Goal: Task Accomplishment & Management: Manage account settings

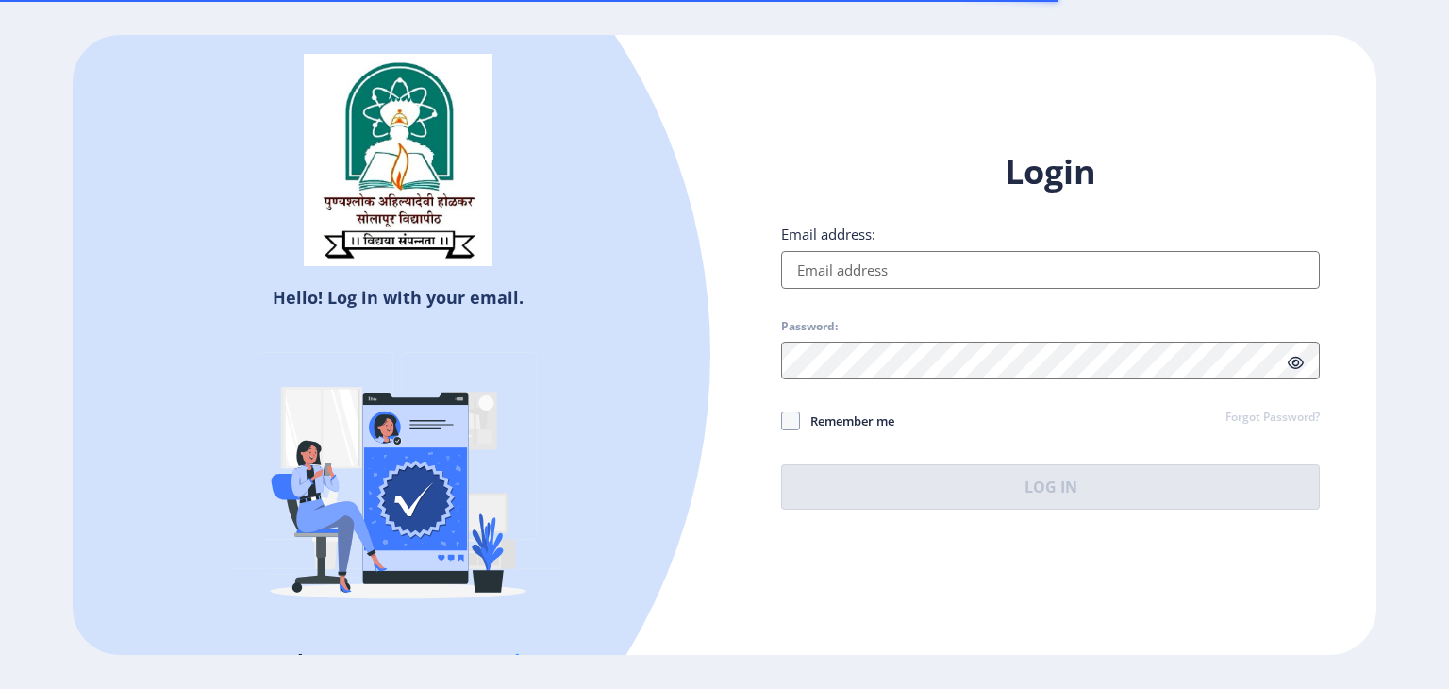
click at [1076, 265] on input "Email address:" at bounding box center [1050, 270] width 539 height 38
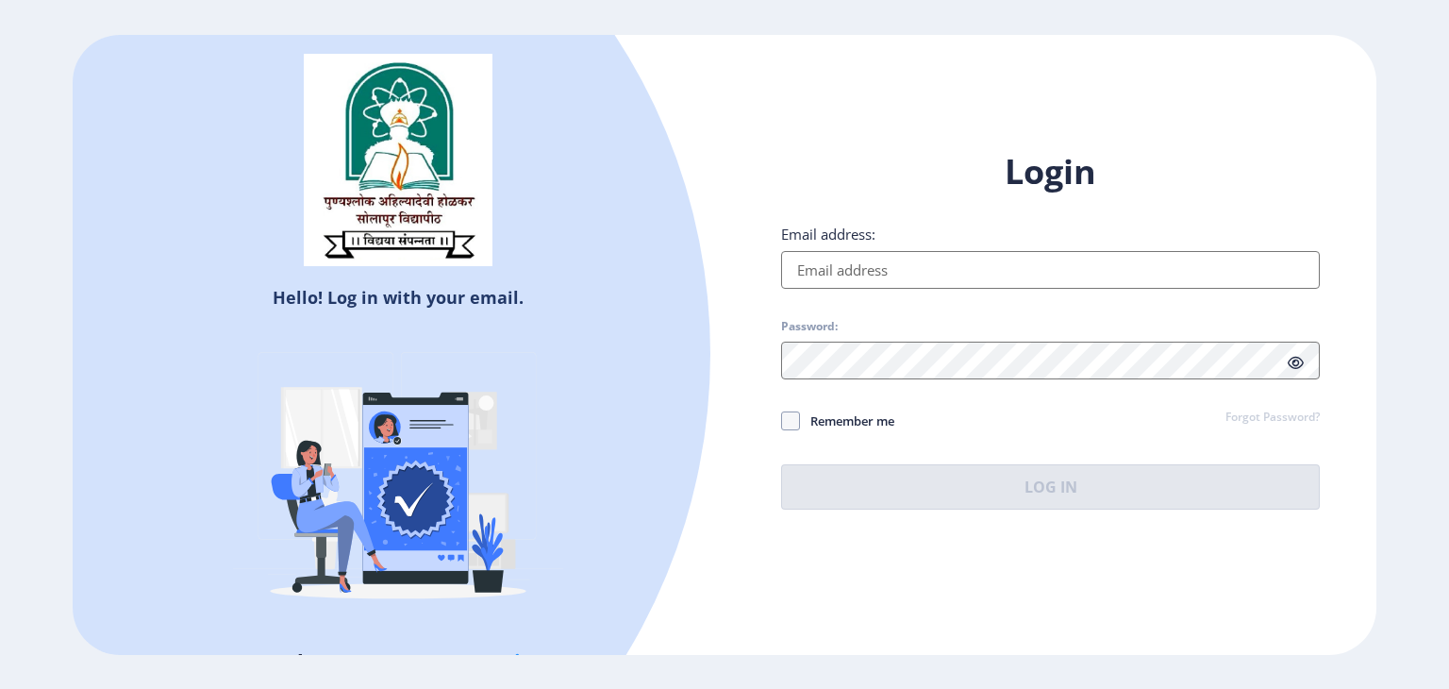
type input "[EMAIL_ADDRESS][DOMAIN_NAME]"
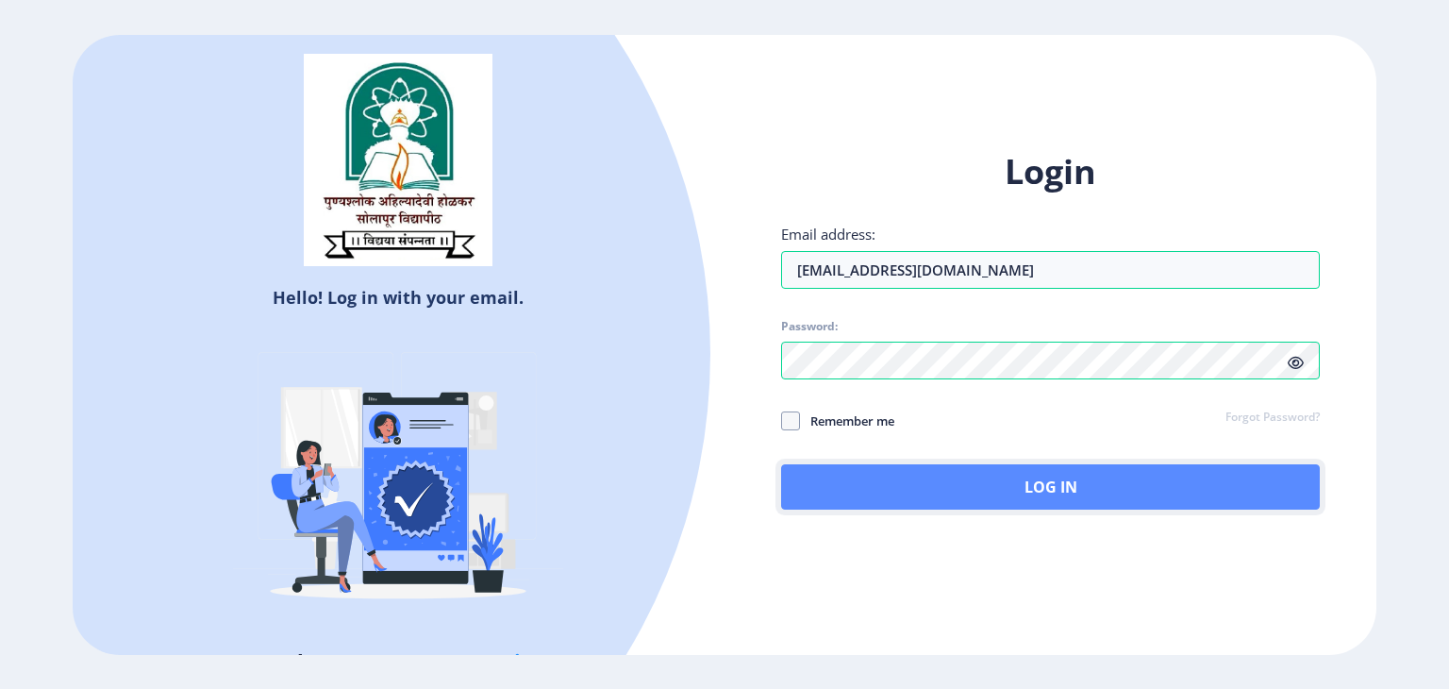
click at [1013, 480] on button "Log In" at bounding box center [1050, 486] width 539 height 45
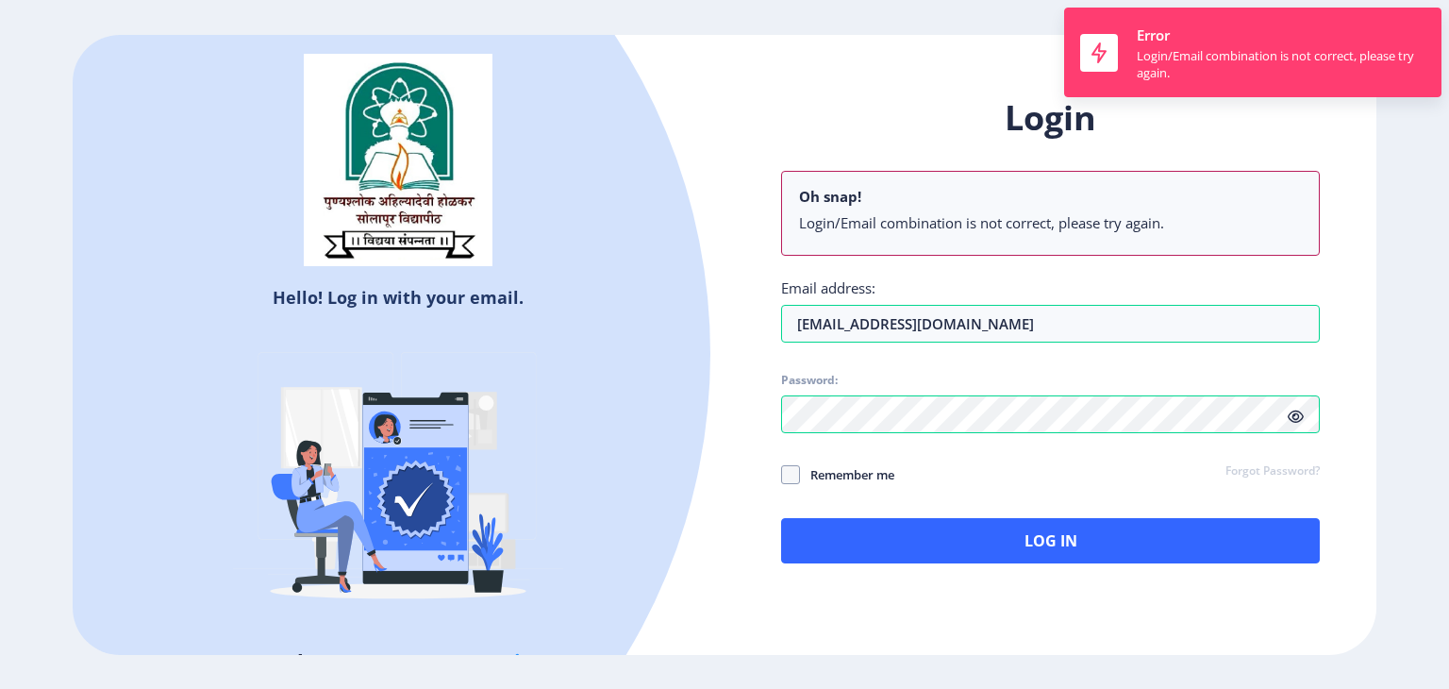
click at [1291, 371] on div "Login Oh snap! Login/Email combination is not correct, please try again. Email …" at bounding box center [1050, 329] width 539 height 468
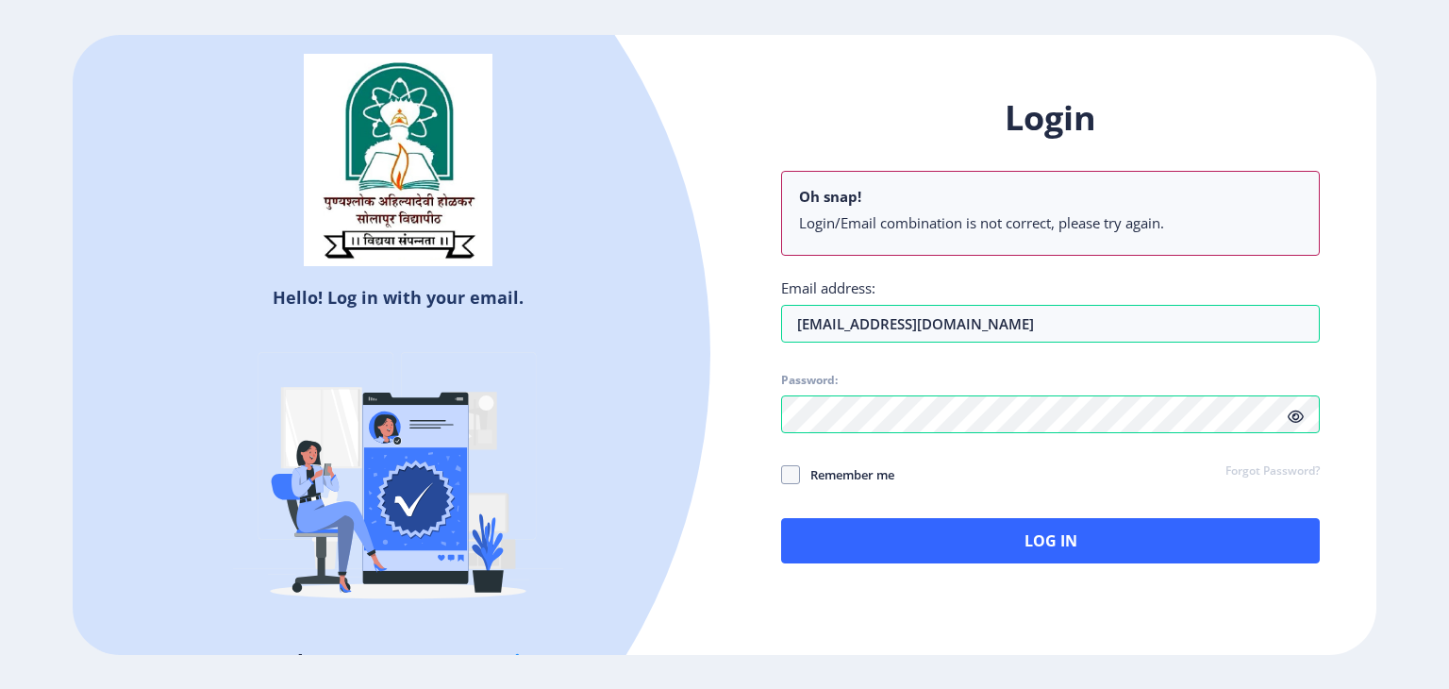
drag, startPoint x: 1291, startPoint y: 371, endPoint x: 1299, endPoint y: 412, distance: 42.4
click at [1299, 412] on div "Login Oh snap! Login/Email combination is not correct, please try again. Email …" at bounding box center [1050, 329] width 539 height 468
click at [1299, 412] on icon at bounding box center [1296, 416] width 16 height 14
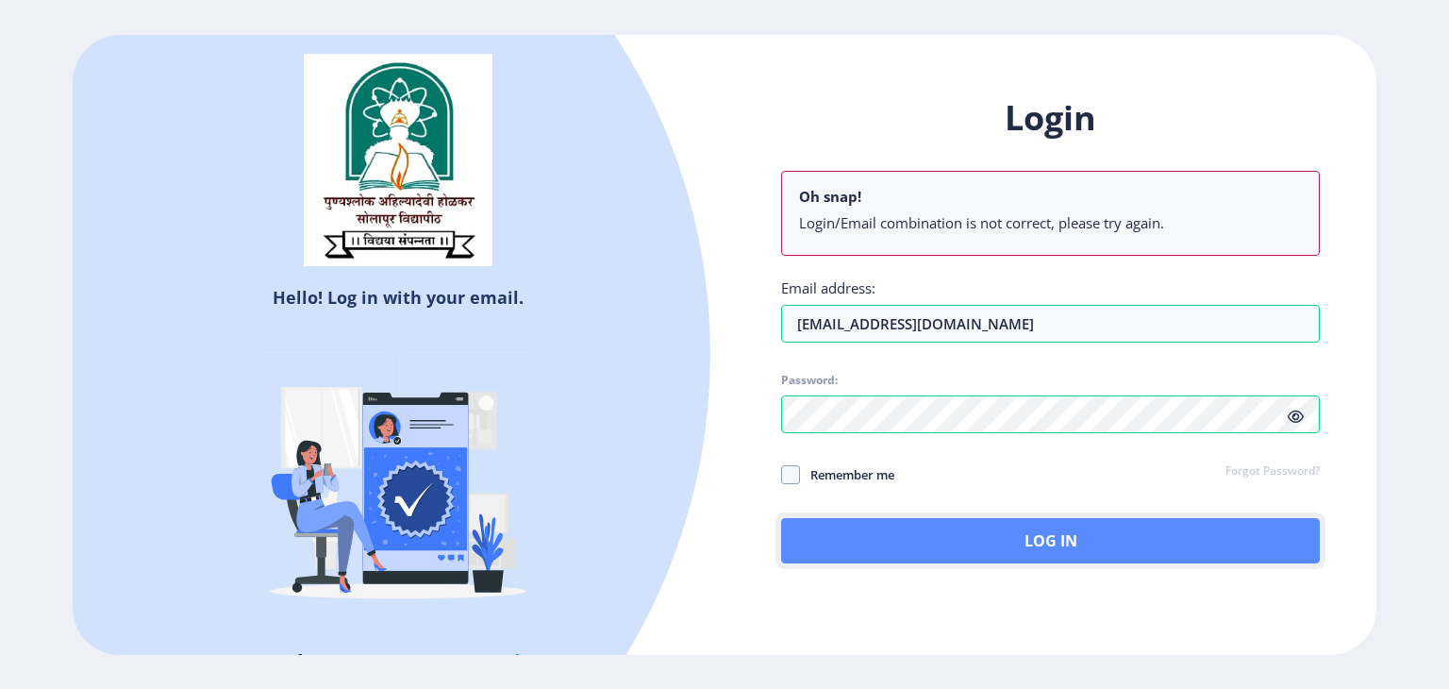
click at [1010, 534] on button "Log In" at bounding box center [1050, 540] width 539 height 45
